Goal: Task Accomplishment & Management: Manage account settings

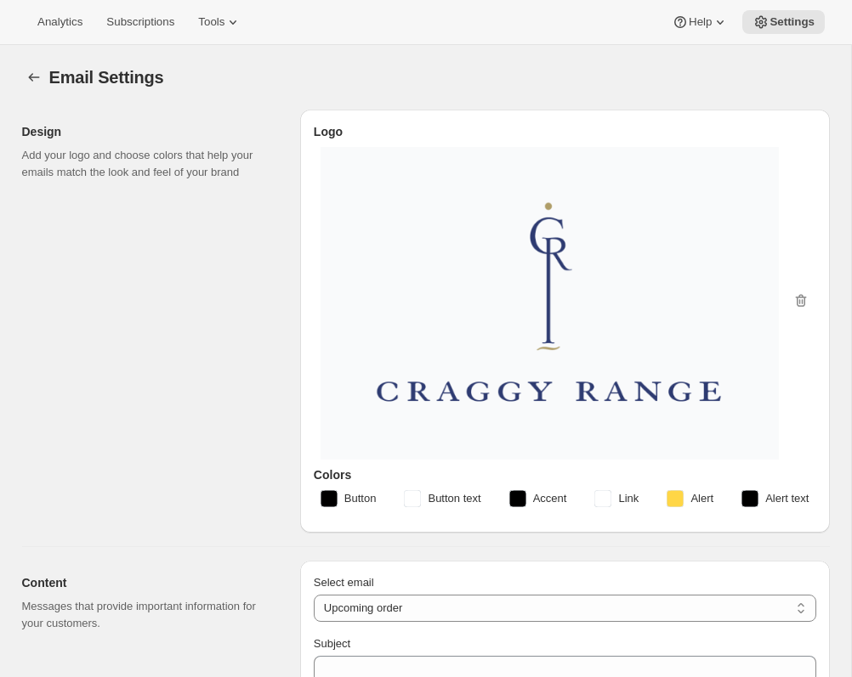
select select "subscriptionMessage"
select select "14"
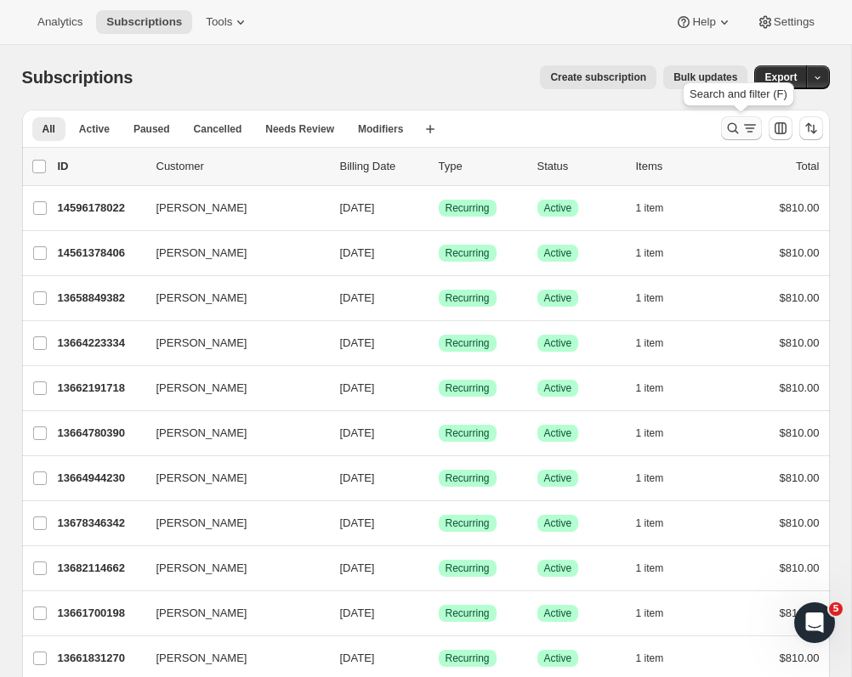
click at [746, 128] on icon "Search and filter results" at bounding box center [749, 128] width 17 height 17
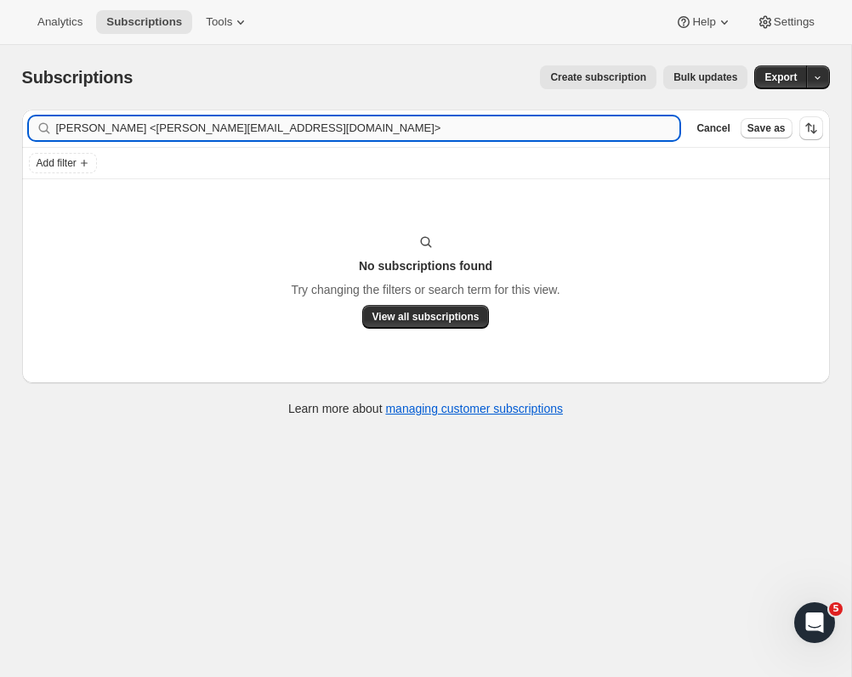
drag, startPoint x: 316, startPoint y: 134, endPoint x: 132, endPoint y: 130, distance: 184.5
click at [132, 130] on input "[PERSON_NAME] <[PERSON_NAME][EMAIL_ADDRESS][DOMAIN_NAME]>" at bounding box center [368, 128] width 624 height 24
type input "[PERSON_NAME]"
drag, startPoint x: 139, startPoint y: 131, endPoint x: -91, endPoint y: 128, distance: 230.3
click at [0, 128] on html "Analytics Subscriptions Tools Help Settings Skip to content Subscriptions. This…" at bounding box center [426, 338] width 852 height 677
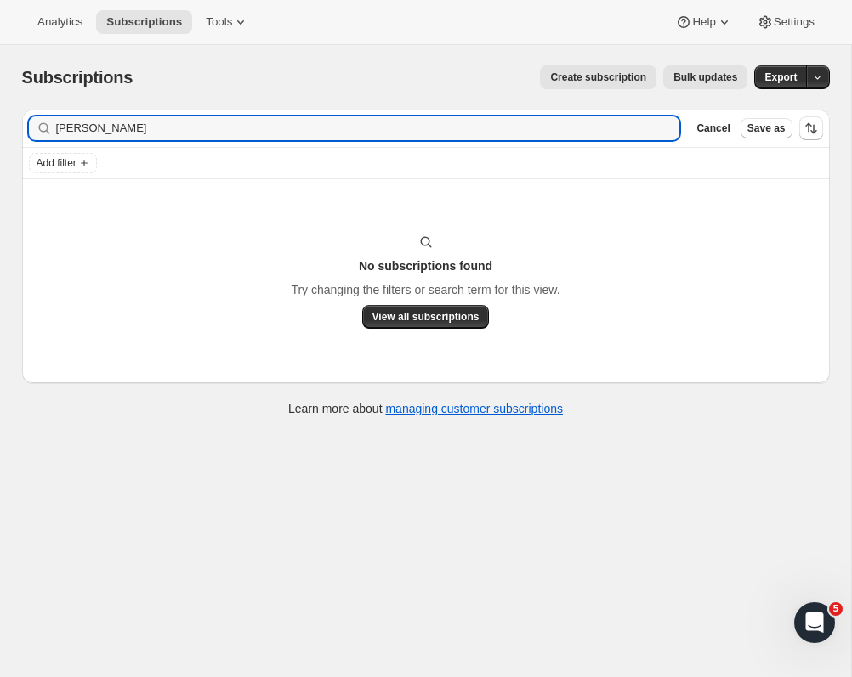
drag, startPoint x: 153, startPoint y: 127, endPoint x: -174, endPoint y: 102, distance: 328.2
click at [0, 102] on html "Analytics Subscriptions Tools Help Settings Skip to content Subscriptions. This…" at bounding box center [426, 338] width 852 height 677
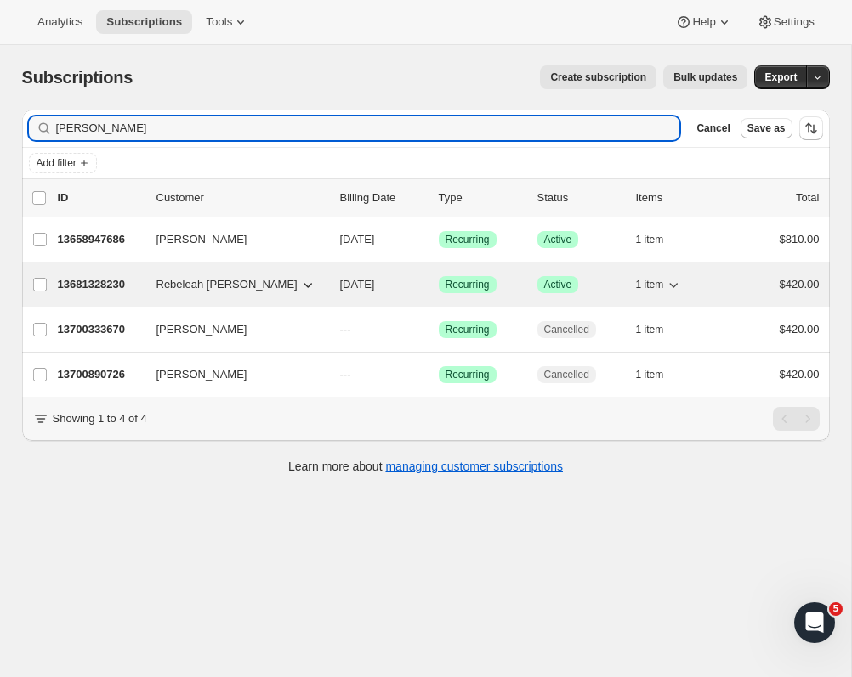
type input "[PERSON_NAME]"
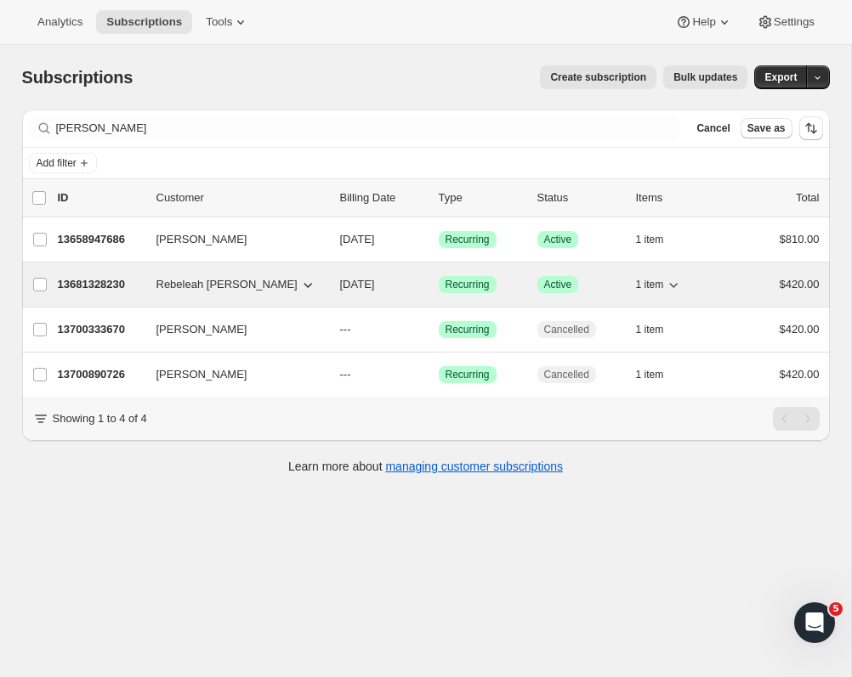
click at [82, 286] on p "13681328230" at bounding box center [100, 284] width 85 height 17
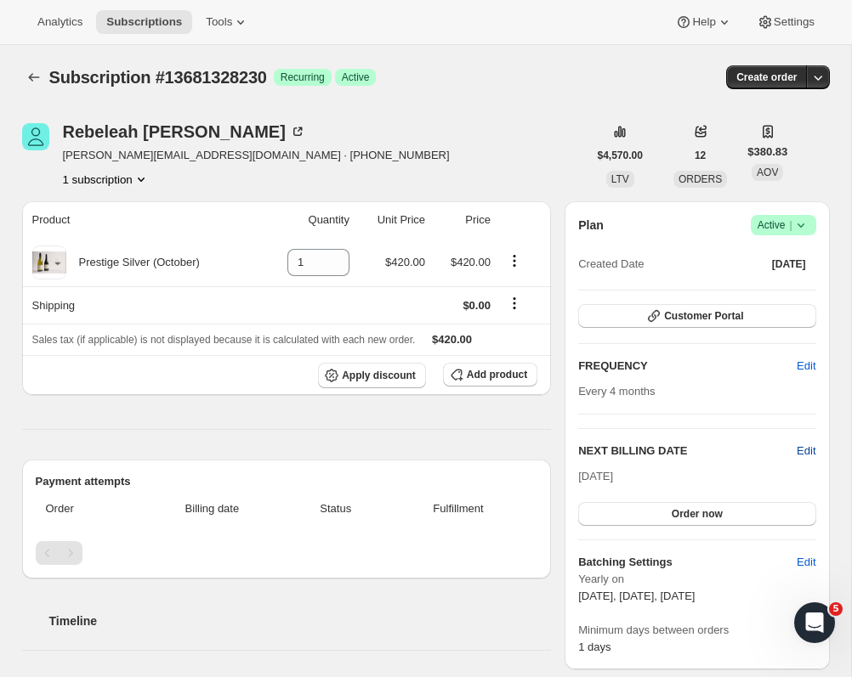
click at [806, 446] on span "Edit" at bounding box center [805, 451] width 19 height 17
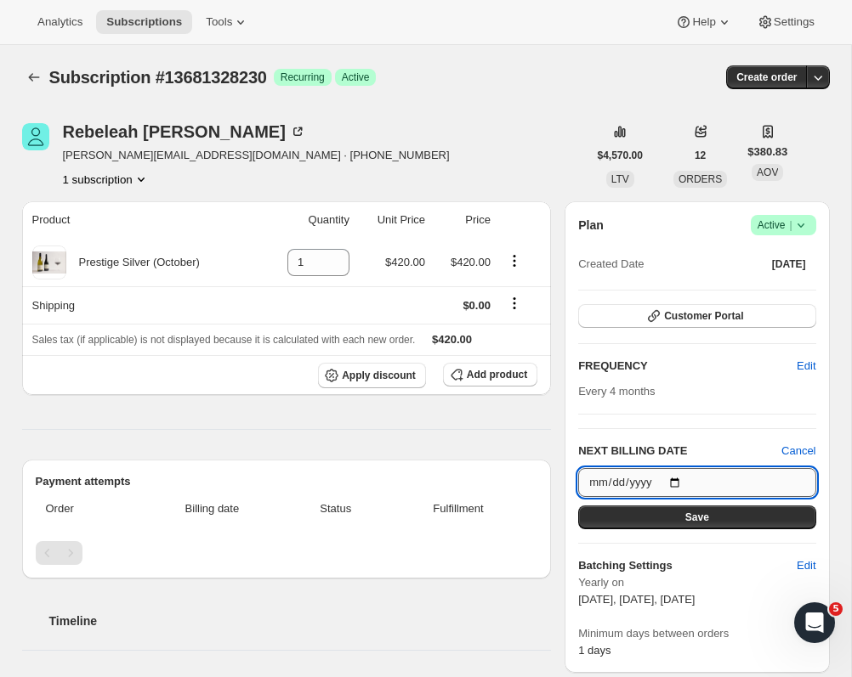
click at [695, 488] on input "[DATE]" at bounding box center [696, 482] width 237 height 29
type input "[DATE]"
click at [727, 512] on button "Save" at bounding box center [696, 518] width 237 height 24
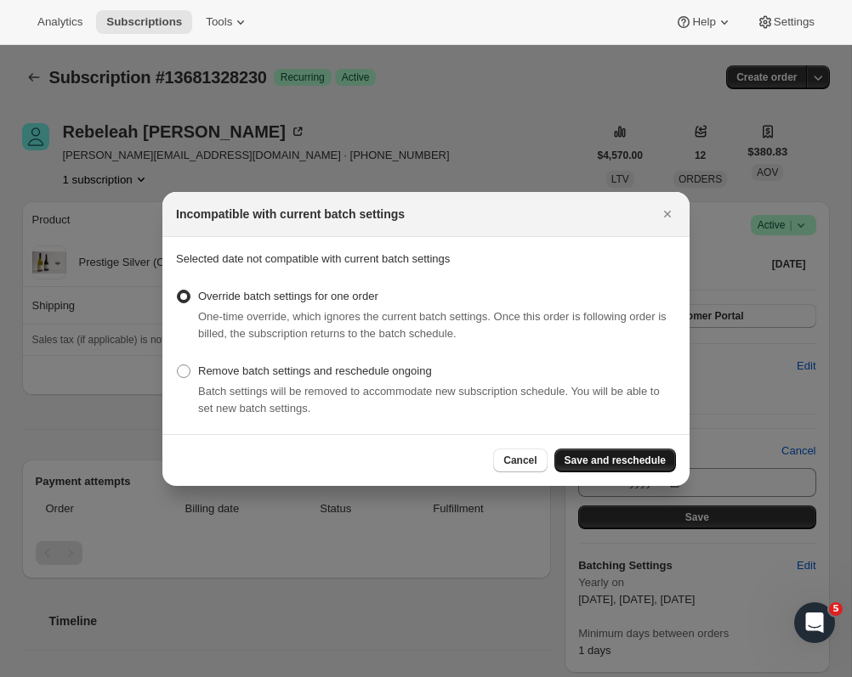
click at [589, 467] on button "Save and reschedule" at bounding box center [615, 461] width 122 height 24
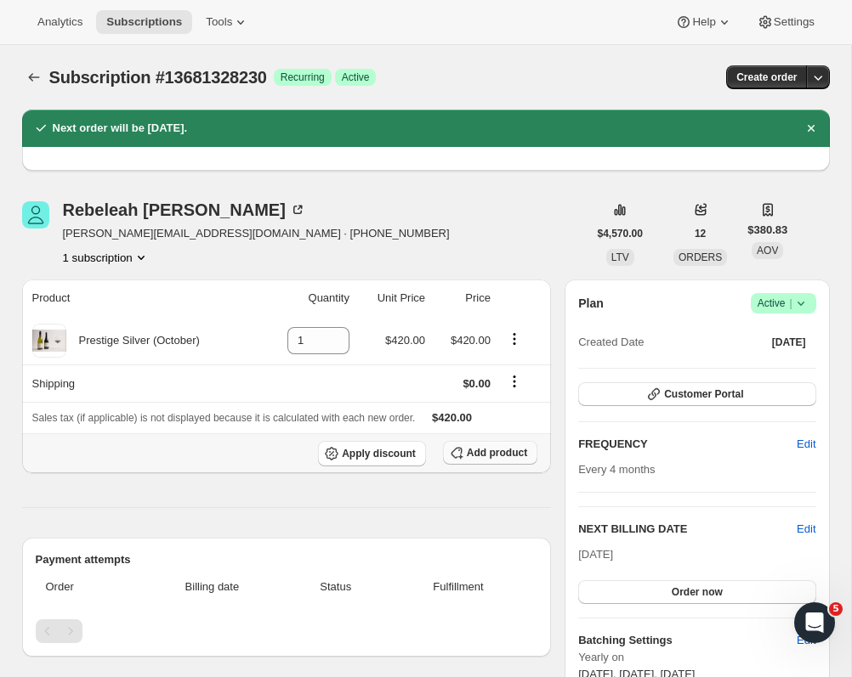
click at [489, 455] on span "Add product" at bounding box center [497, 453] width 60 height 14
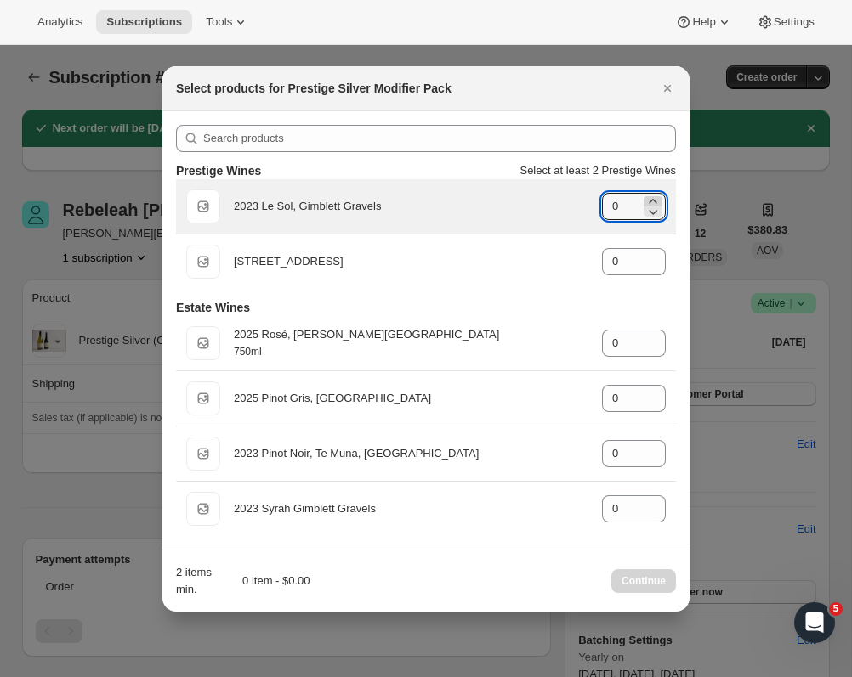
click at [653, 200] on icon ":rjf:" at bounding box center [652, 201] width 17 height 17
type input "1"
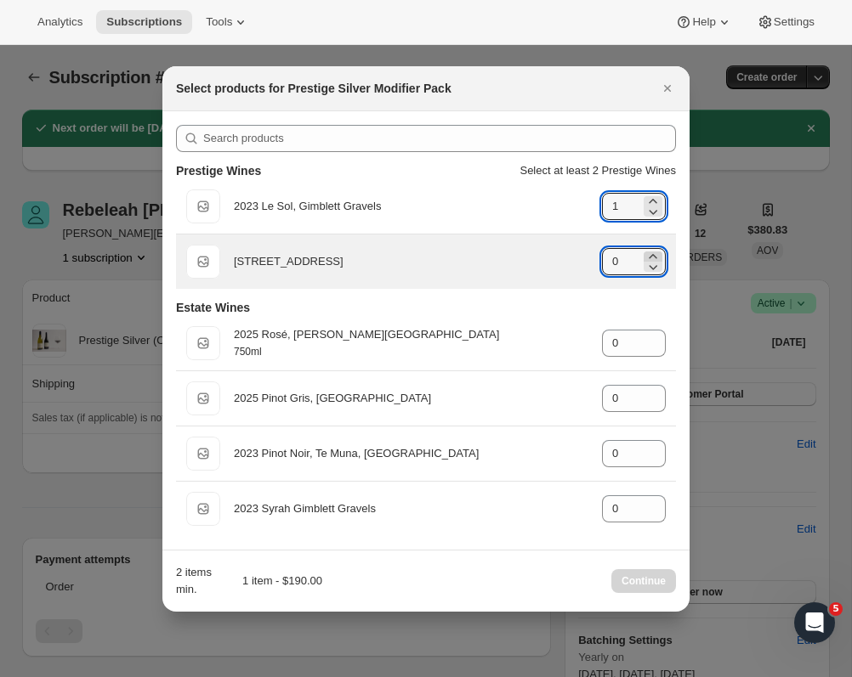
click at [653, 252] on icon ":rjf:" at bounding box center [652, 256] width 17 height 17
type input "1"
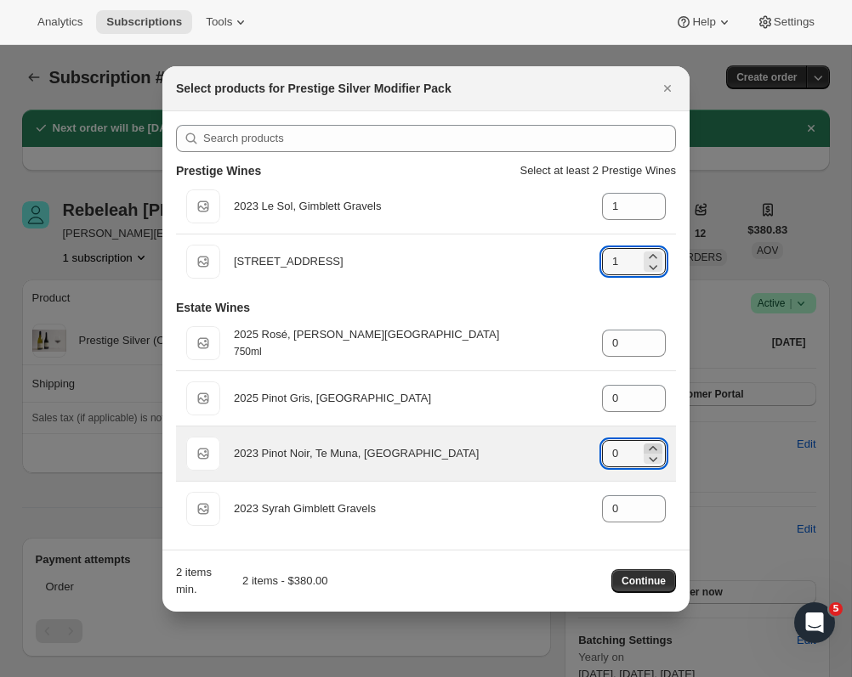
click at [652, 447] on icon ":rjf:" at bounding box center [652, 448] width 8 height 4
type input "2"
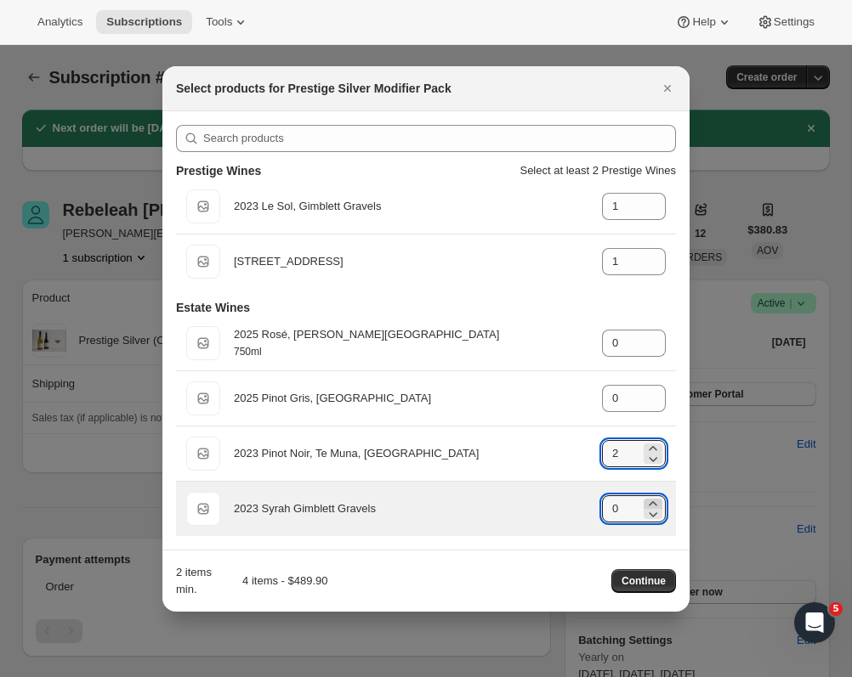
click at [654, 500] on icon ":rjf:" at bounding box center [652, 503] width 17 height 17
type input "2"
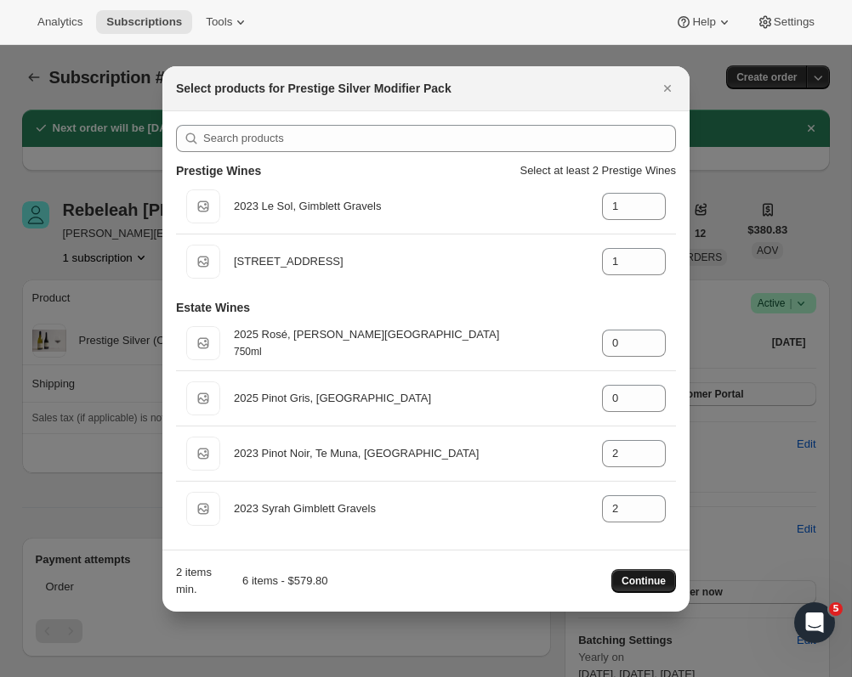
click at [649, 585] on span "Continue" at bounding box center [643, 581] width 44 height 14
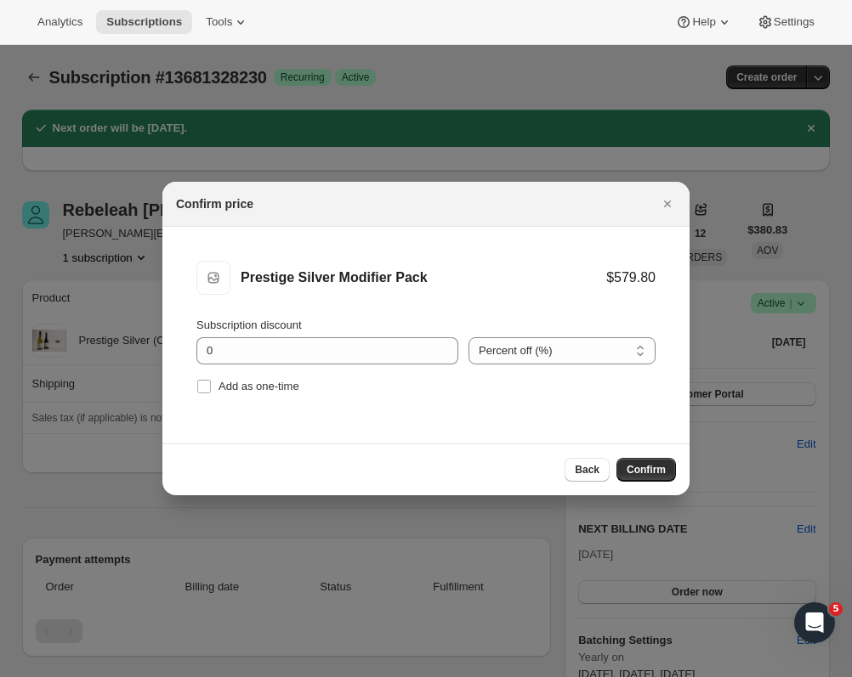
click at [626, 456] on div "Back Confirm" at bounding box center [425, 470] width 527 height 52
click at [628, 467] on span "Confirm" at bounding box center [645, 470] width 39 height 14
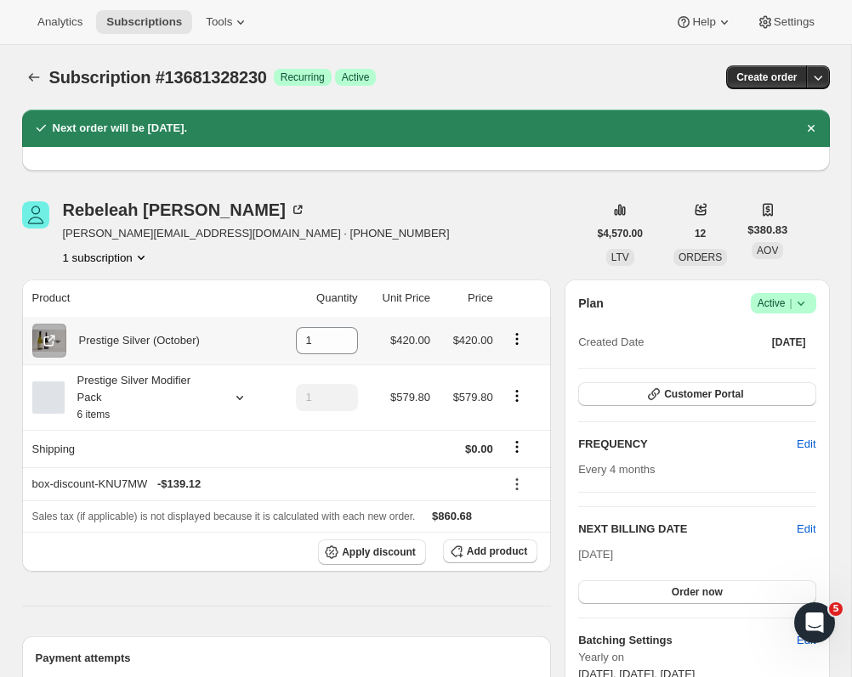
click at [514, 337] on icon "Product actions" at bounding box center [516, 339] width 17 height 17
click at [518, 261] on div "Rebeleah Abel [EMAIL_ADDRESS][DOMAIN_NAME] · [PHONE_NUMBER] 1 subscription" at bounding box center [304, 233] width 565 height 65
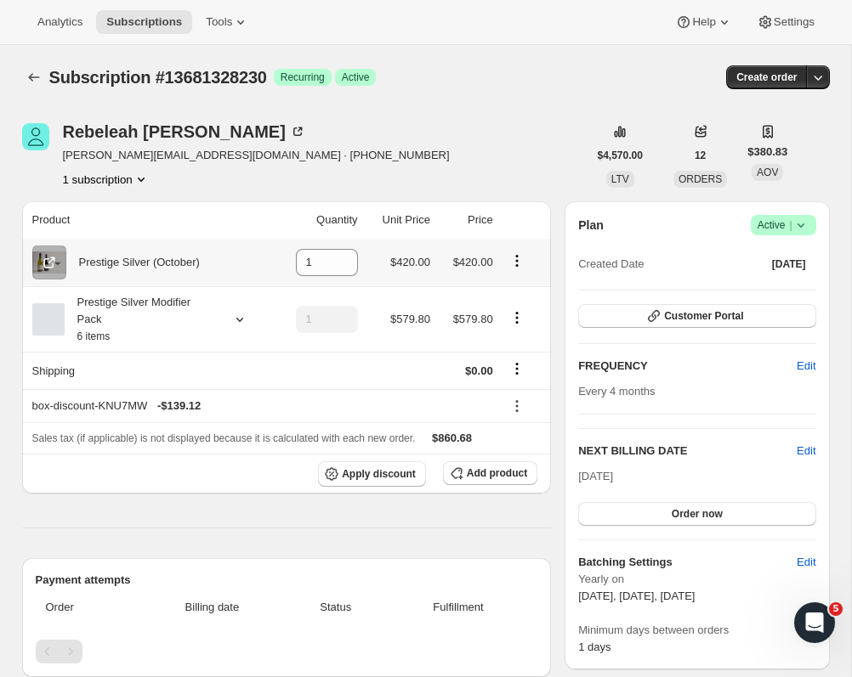
click at [506, 258] on button "Product actions" at bounding box center [516, 261] width 27 height 19
click at [514, 291] on span "Remove" at bounding box center [504, 295] width 41 height 13
type input "0"
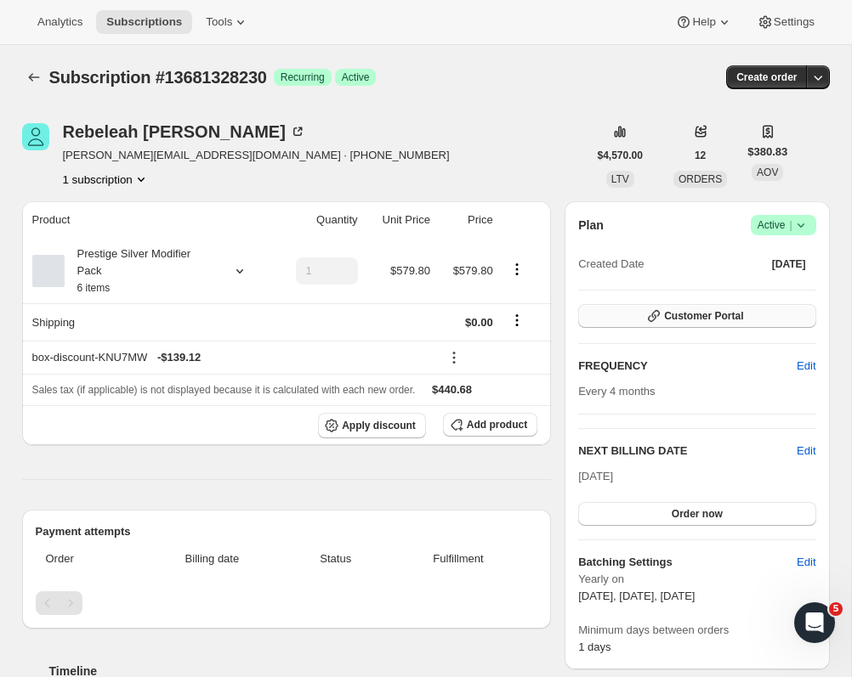
click at [671, 316] on span "Customer Portal" at bounding box center [703, 316] width 79 height 14
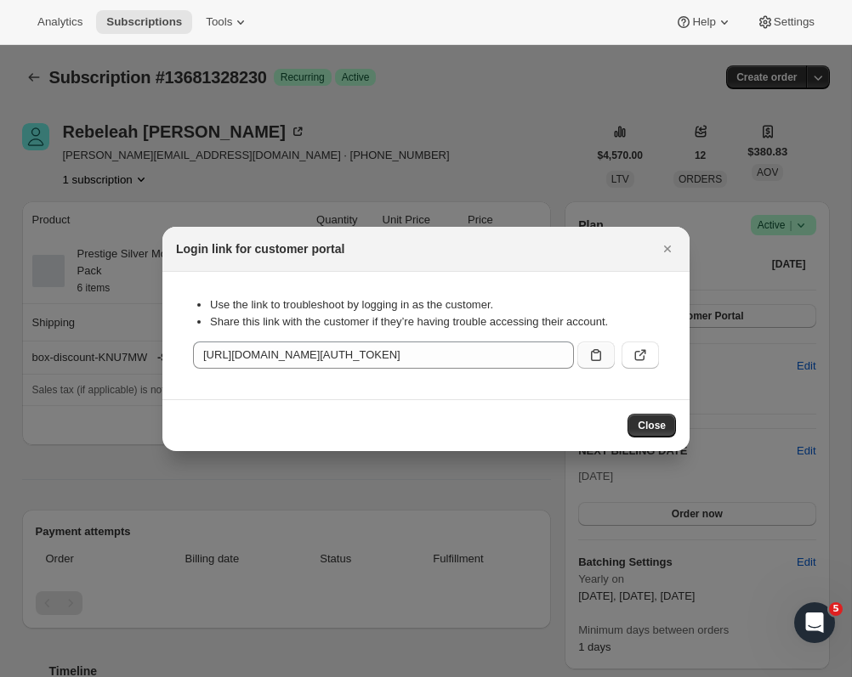
click at [594, 356] on icon ":r5a:" at bounding box center [595, 355] width 17 height 17
